Goal: Task Accomplishment & Management: Manage account settings

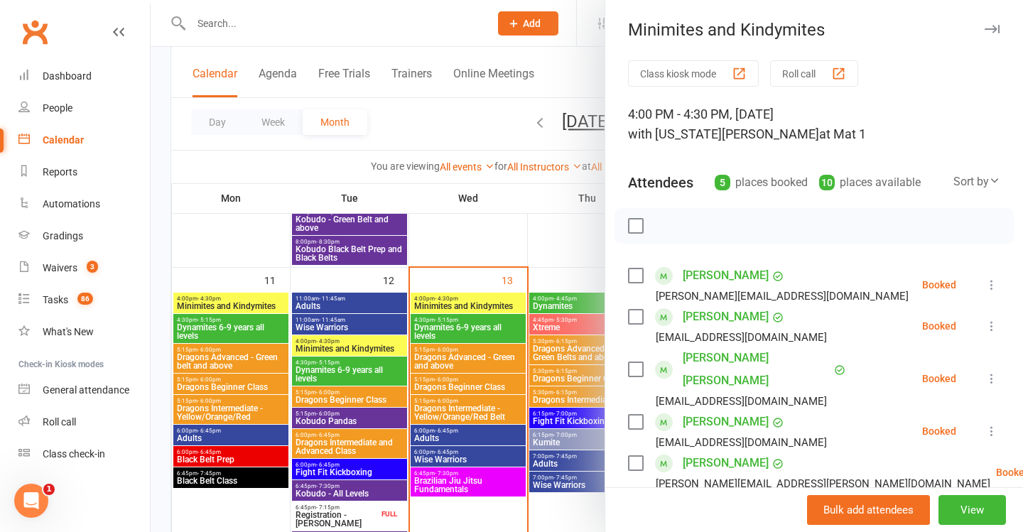
click at [331, 265] on div at bounding box center [587, 266] width 872 height 532
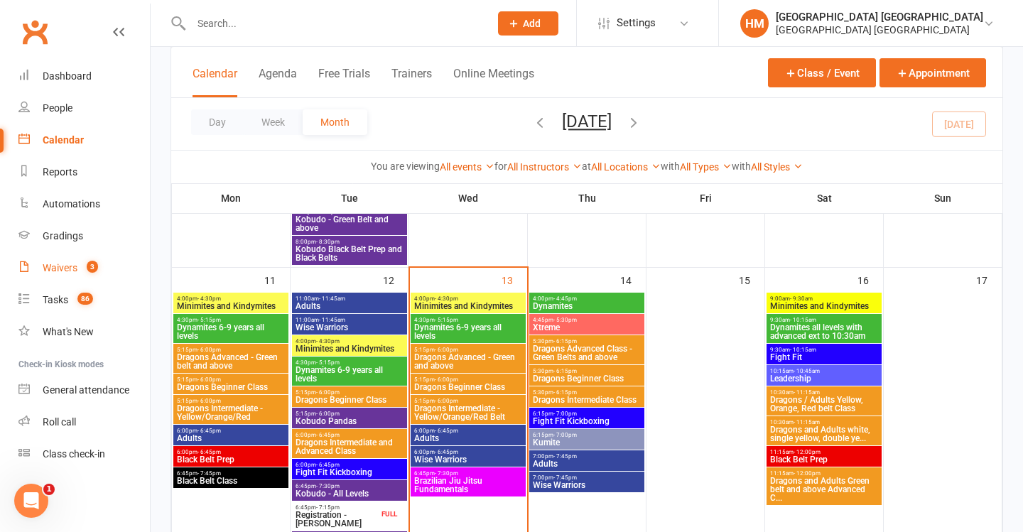
click at [112, 271] on link "Waivers 3" at bounding box center [83, 268] width 131 height 32
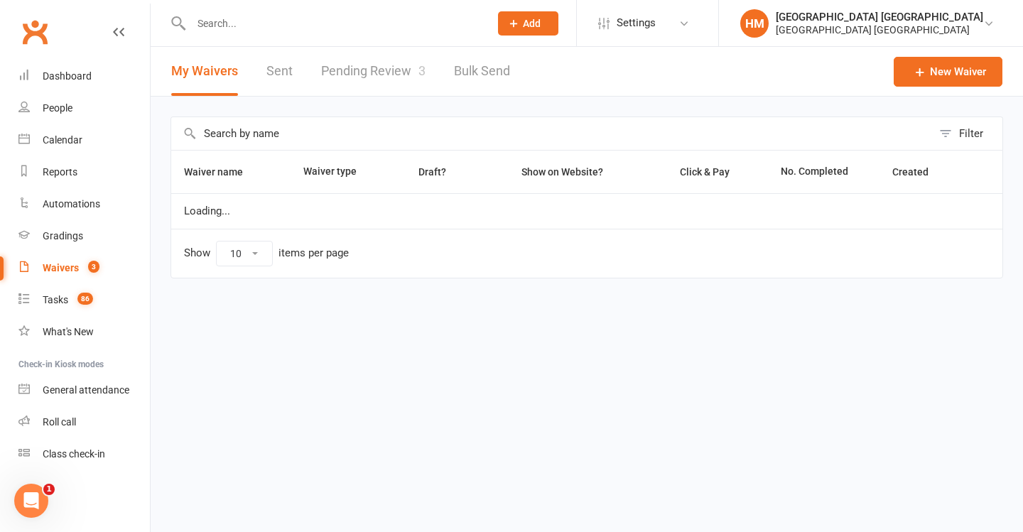
select select "100"
click at [401, 69] on link "Pending Review 3" at bounding box center [373, 71] width 104 height 49
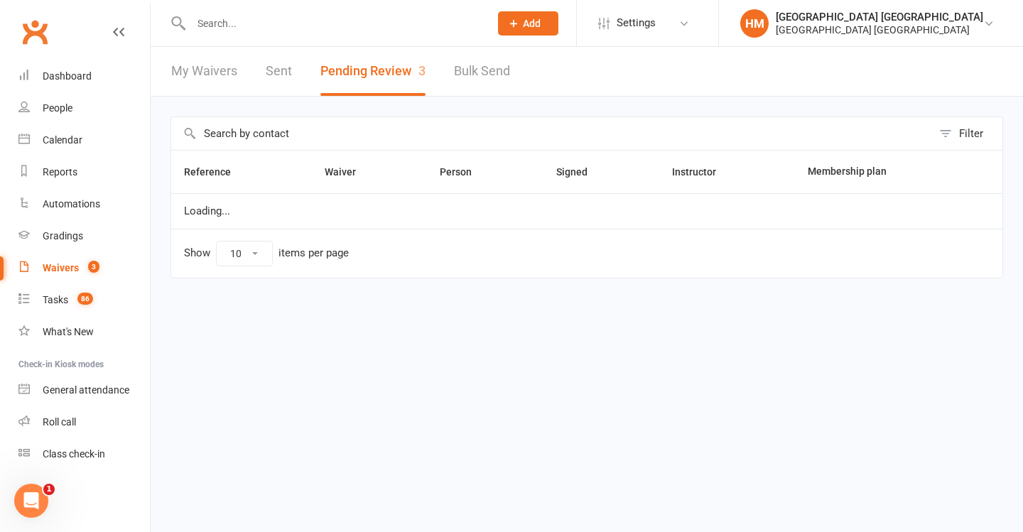
select select "50"
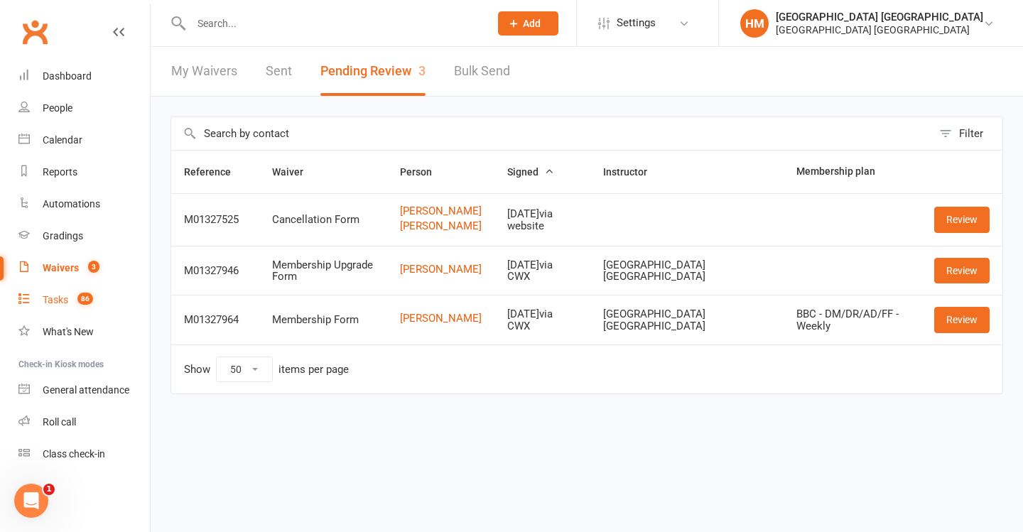
click at [91, 291] on link "Tasks 86" at bounding box center [83, 300] width 131 height 32
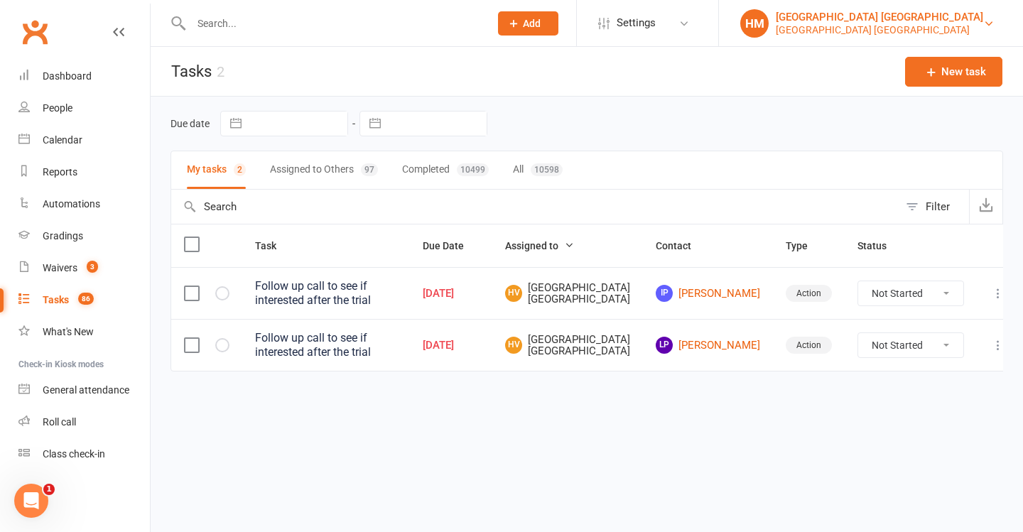
click at [901, 21] on div "[GEOGRAPHIC_DATA] [GEOGRAPHIC_DATA]" at bounding box center [879, 17] width 207 height 13
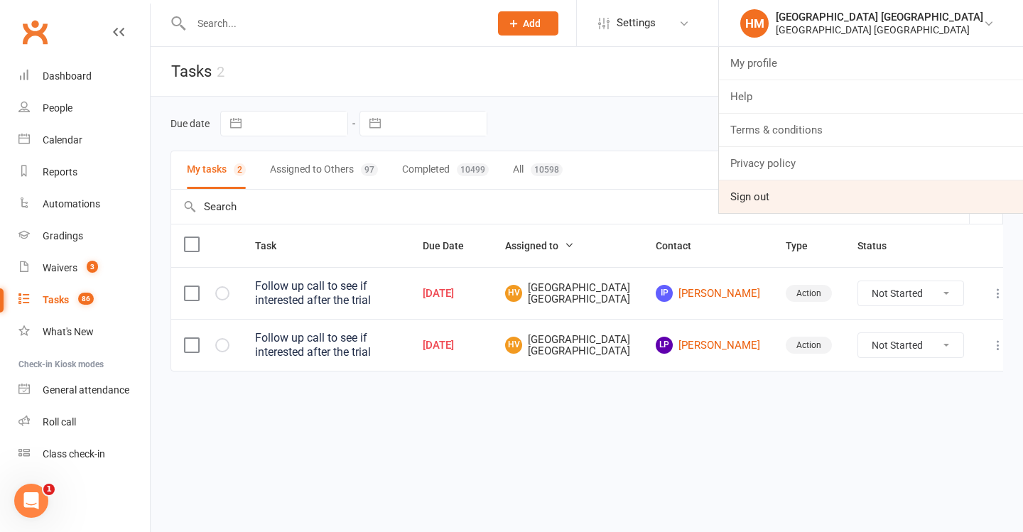
click at [825, 183] on link "Sign out" at bounding box center [871, 196] width 304 height 33
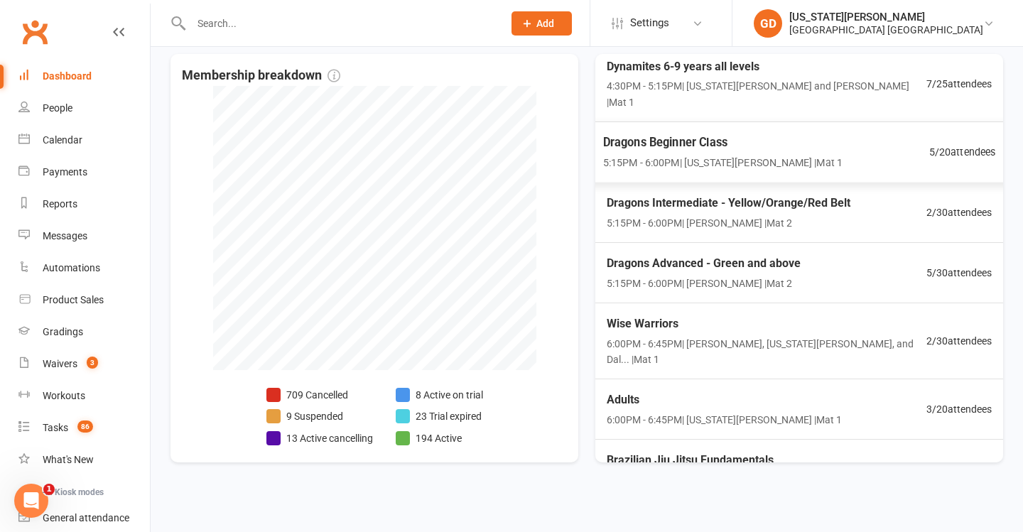
scroll to position [116, 0]
click at [708, 391] on span "Adults" at bounding box center [723, 400] width 240 height 18
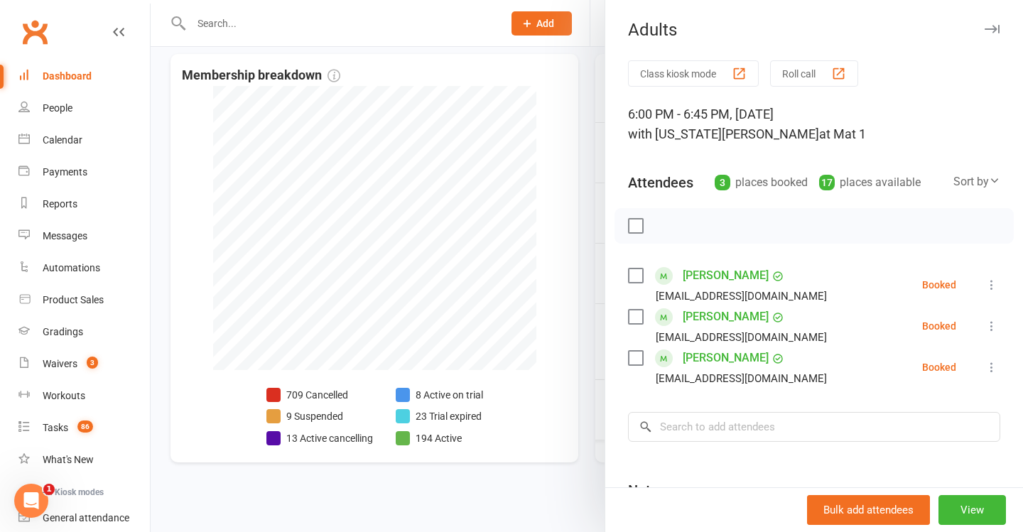
click at [551, 342] on div at bounding box center [587, 266] width 872 height 532
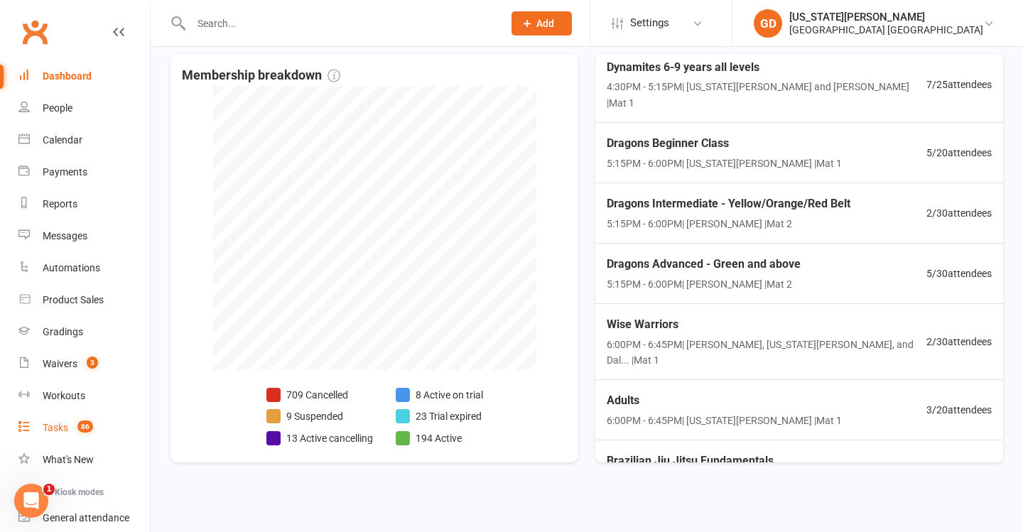
click at [88, 428] on span "86" at bounding box center [85, 427] width 16 height 12
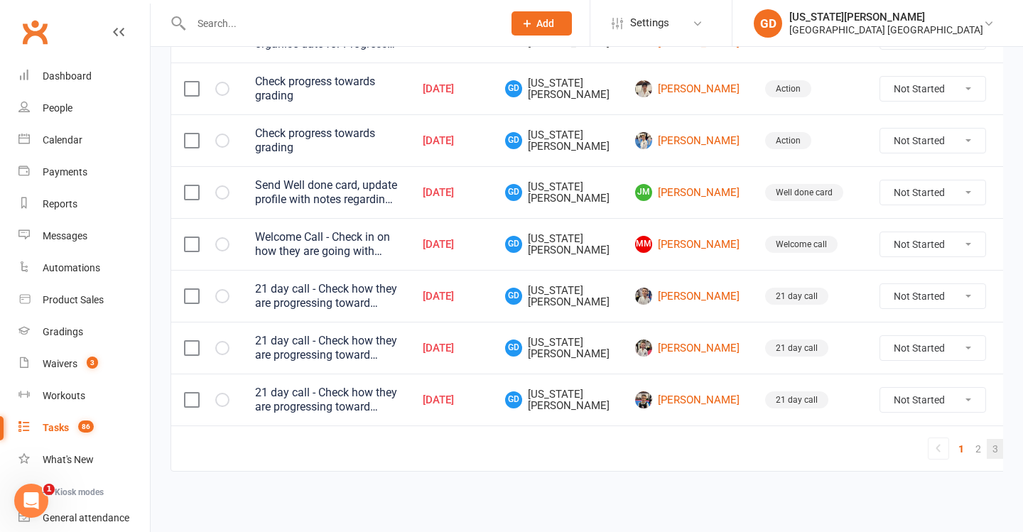
click at [987, 439] on link "3" at bounding box center [995, 449] width 17 height 20
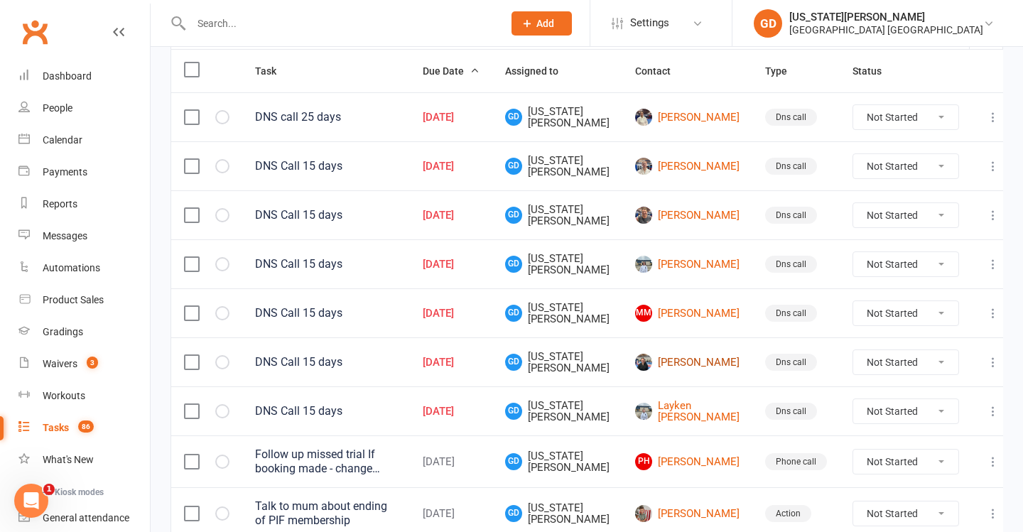
scroll to position [154, 0]
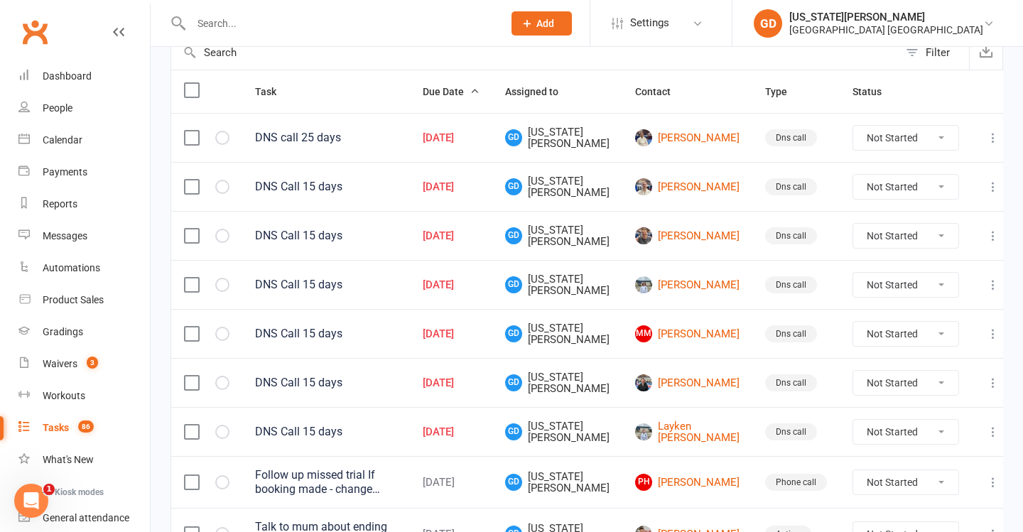
click at [198, 229] on label at bounding box center [191, 236] width 14 height 14
click at [198, 229] on input "checkbox" at bounding box center [191, 229] width 14 height 0
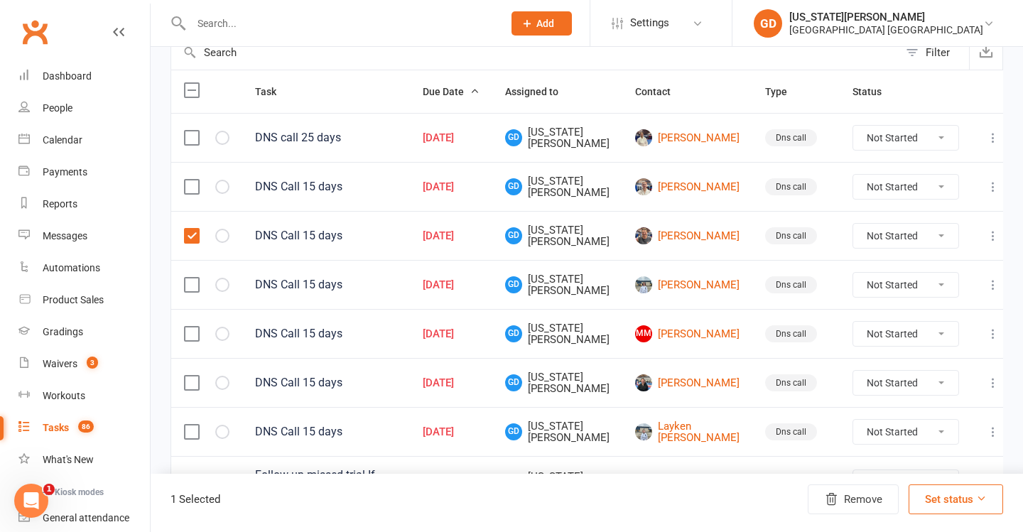
click at [195, 192] on label at bounding box center [191, 187] width 14 height 14
click at [195, 180] on input "checkbox" at bounding box center [191, 180] width 14 height 0
click at [835, 487] on button "Remove" at bounding box center [853, 499] width 91 height 30
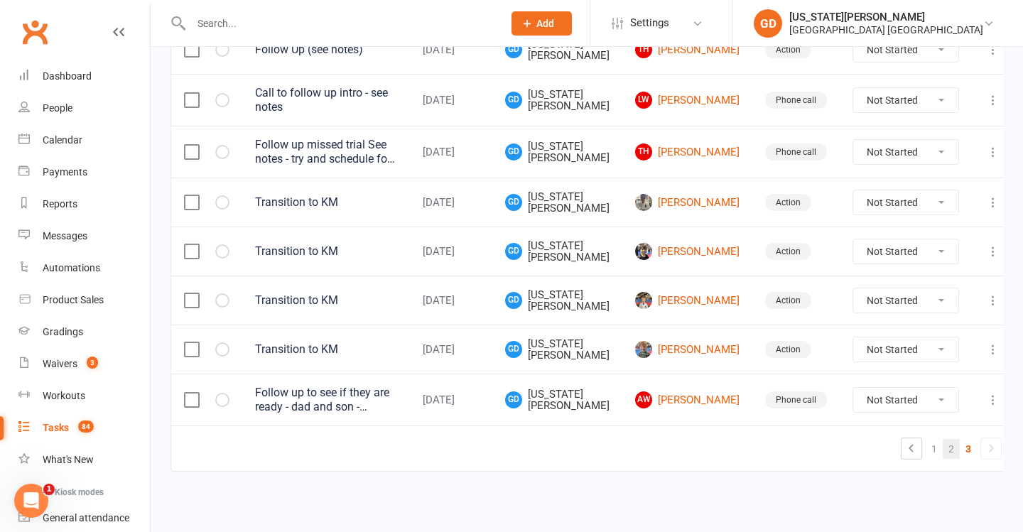
scroll to position [750, 0]
click at [943, 439] on link "2" at bounding box center [951, 449] width 17 height 20
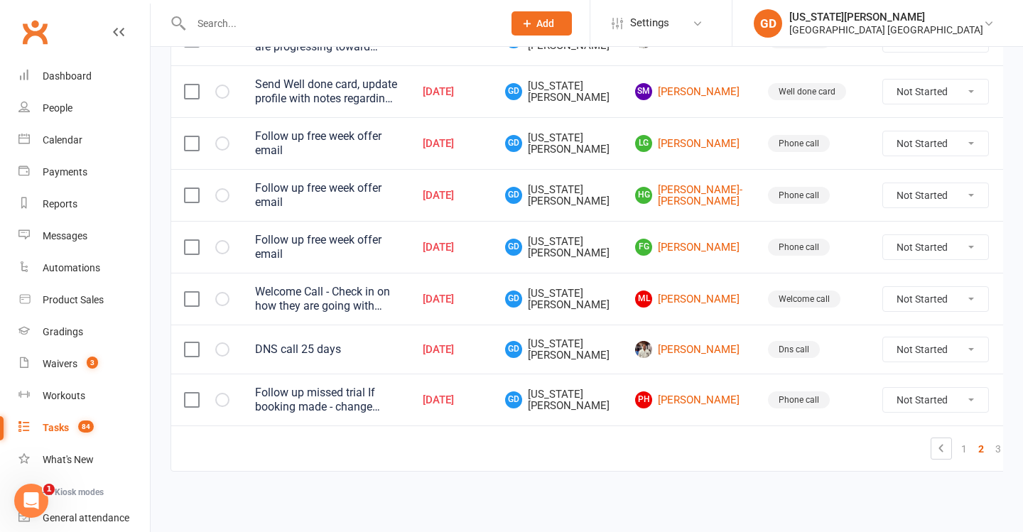
scroll to position [1136, 0]
select select "unstarted"
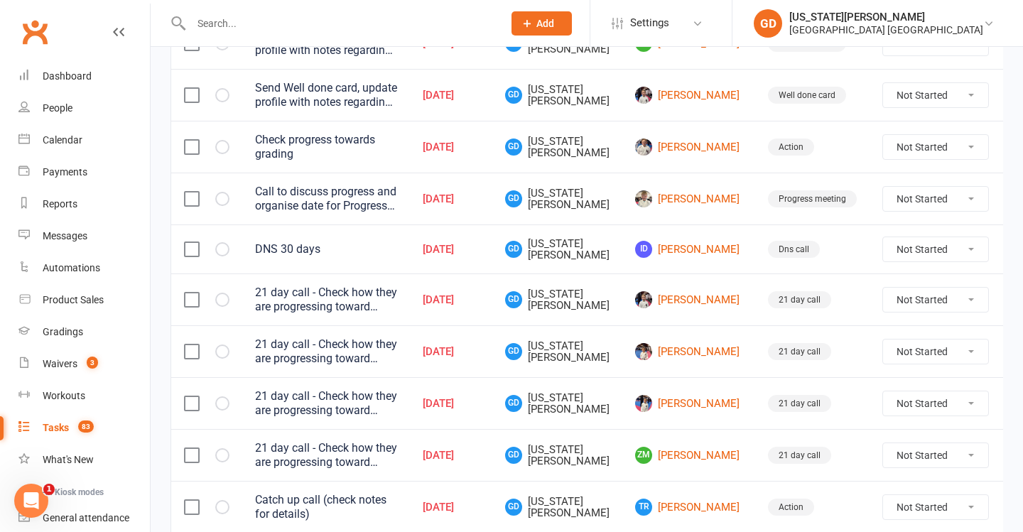
scroll to position [453, 0]
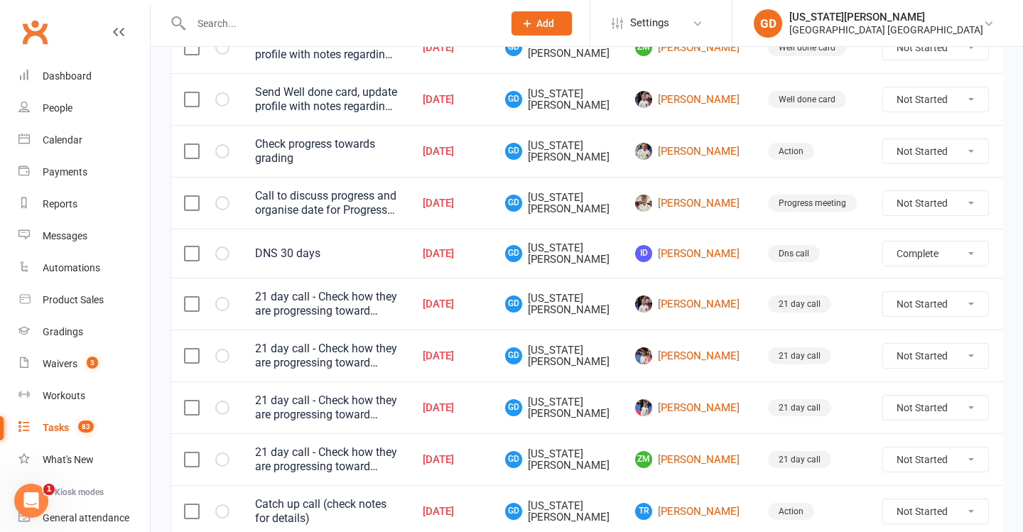
select select "unstarted"
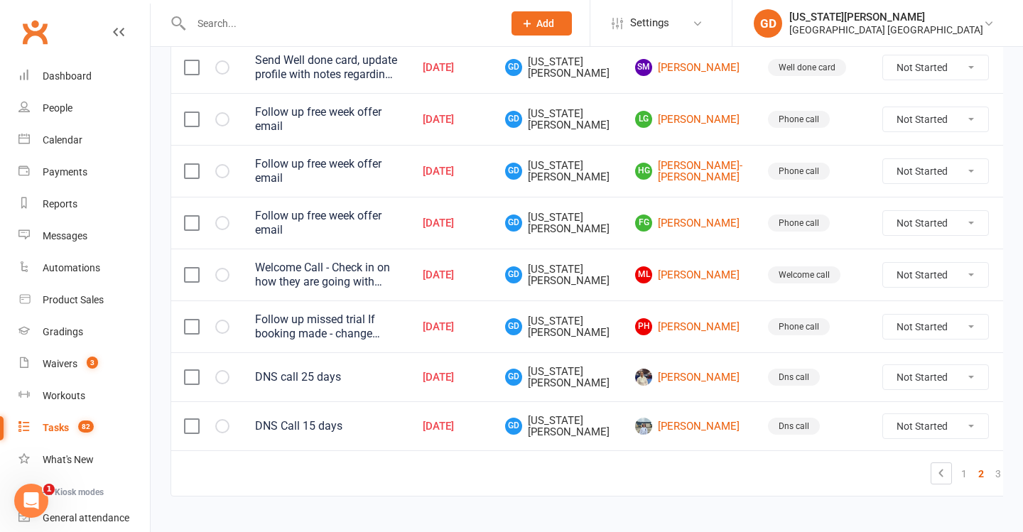
scroll to position [1103, 0]
click at [990, 474] on link "3" at bounding box center [998, 473] width 17 height 20
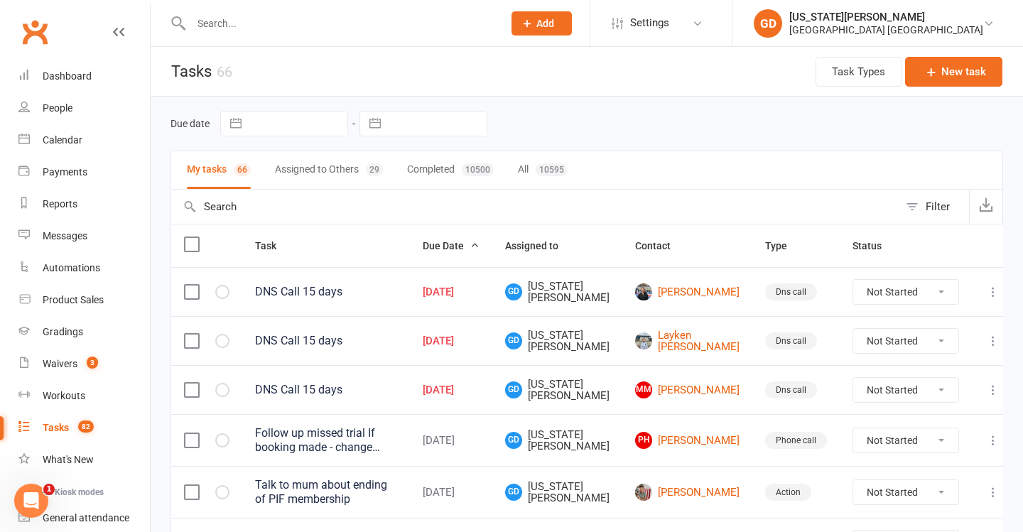
scroll to position [0, 0]
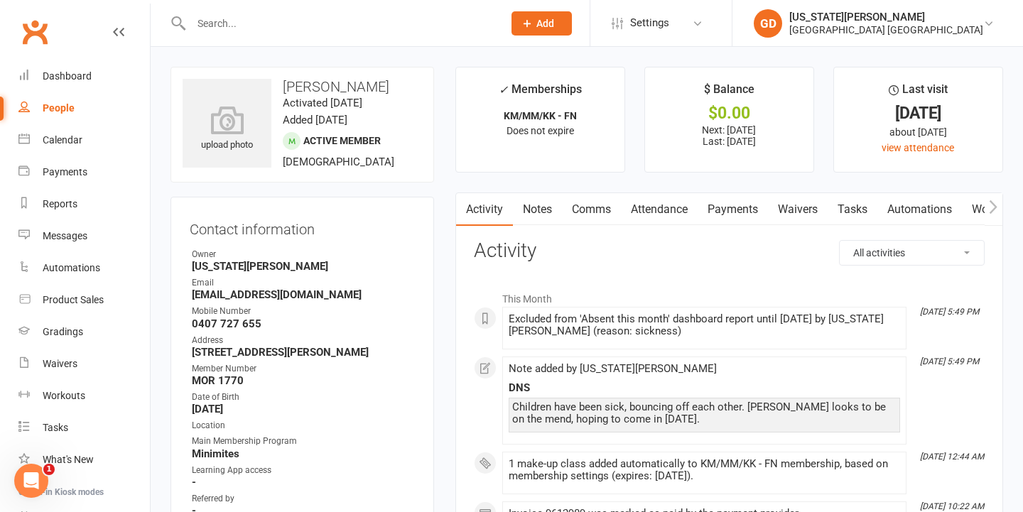
click at [521, 197] on link "Notes" at bounding box center [537, 209] width 49 height 33
